Goal: Task Accomplishment & Management: Use online tool/utility

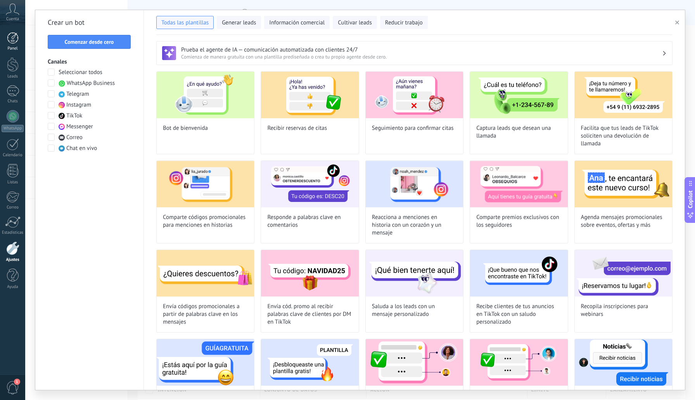
click at [13, 45] on link "Panel" at bounding box center [12, 41] width 25 height 19
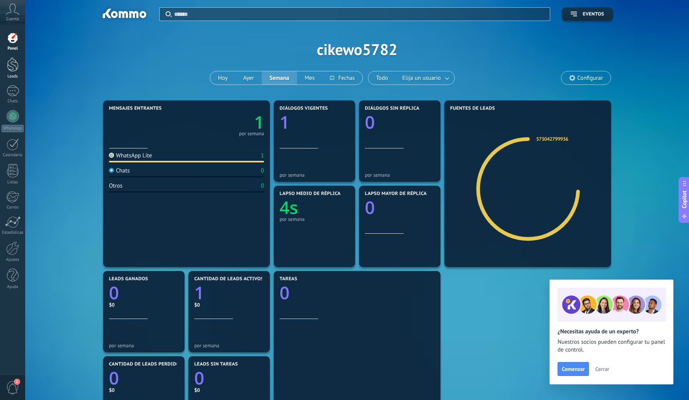
click at [13, 73] on link "Leads" at bounding box center [12, 68] width 25 height 22
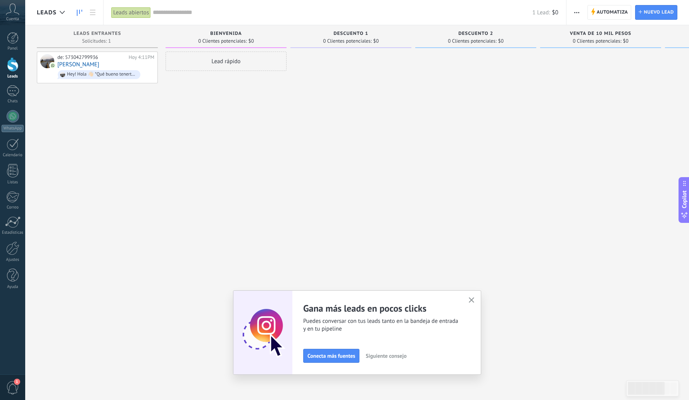
click at [232, 136] on div "Lead rápido" at bounding box center [225, 201] width 121 height 299
click at [471, 299] on button "button" at bounding box center [472, 300] width 10 height 10
